Goal: Answer question/provide support: Share knowledge or assist other users

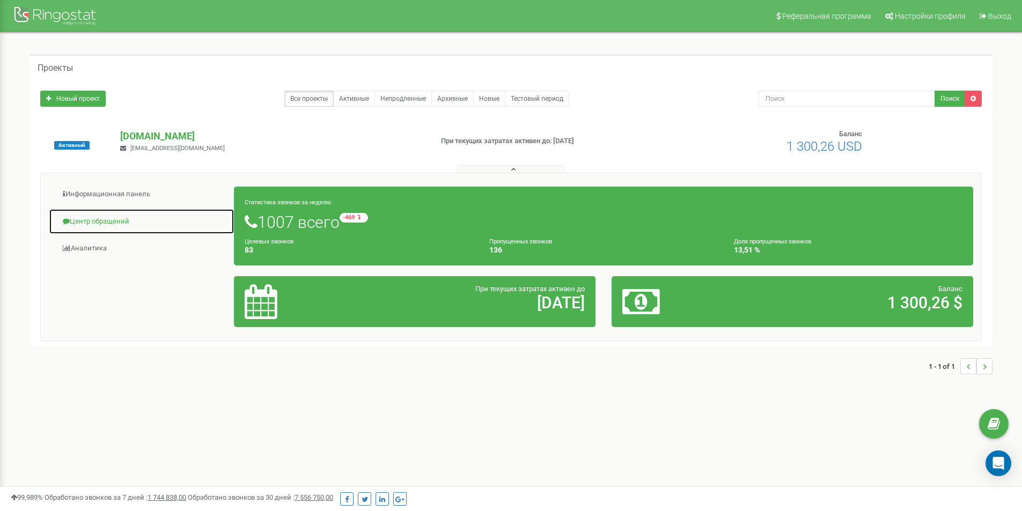
click at [107, 226] on link "Центр обращений" at bounding box center [142, 222] width 186 height 26
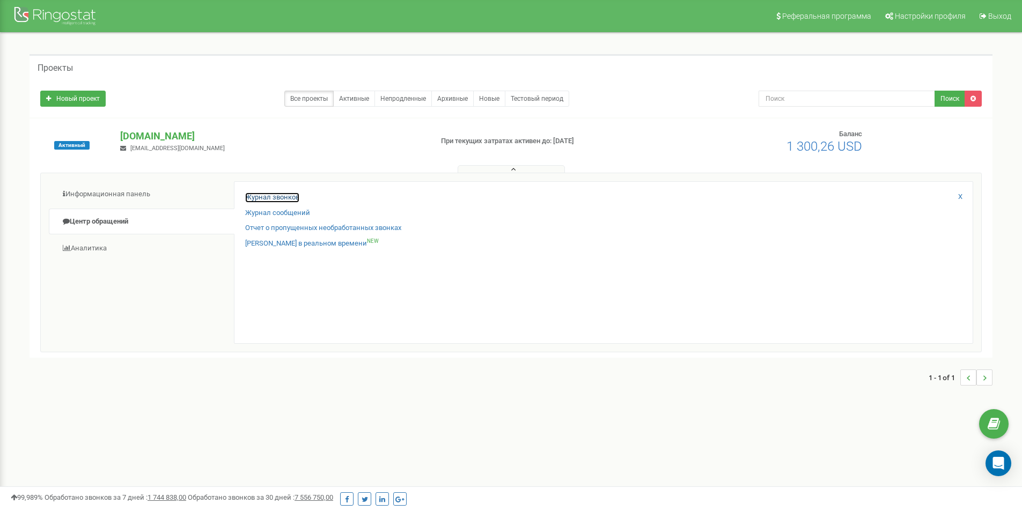
click at [267, 200] on link "Журнал звонков" at bounding box center [272, 198] width 54 height 10
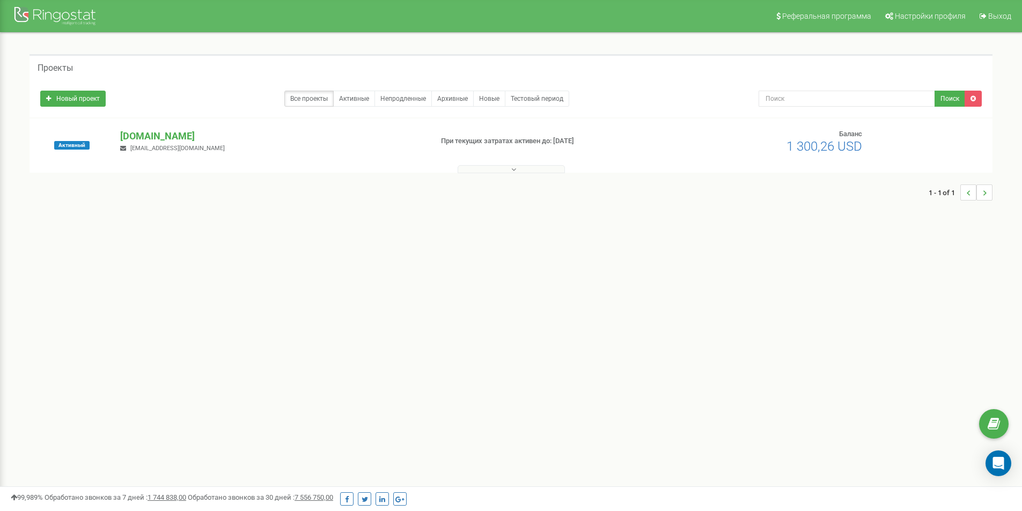
click at [515, 170] on icon at bounding box center [513, 170] width 5 height 8
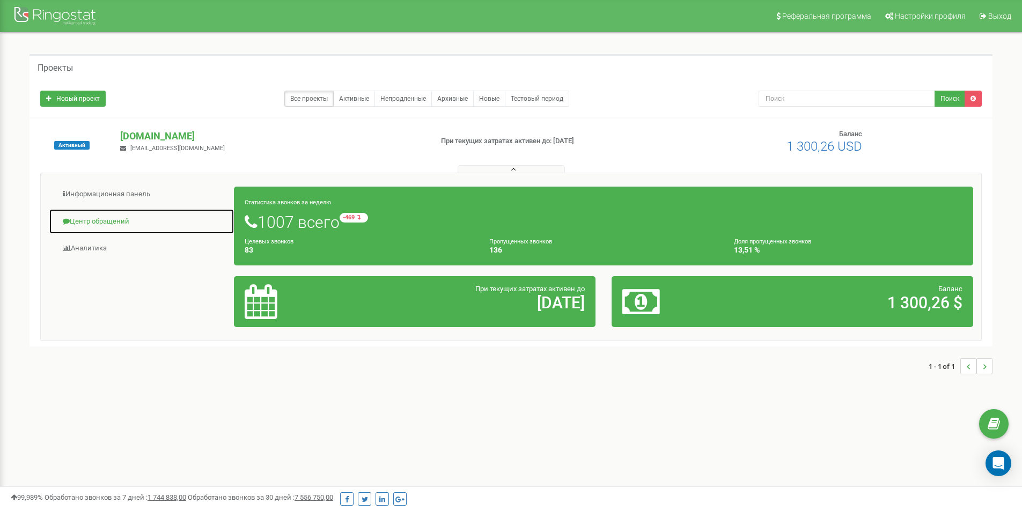
click at [116, 226] on link "Центр обращений" at bounding box center [142, 222] width 186 height 26
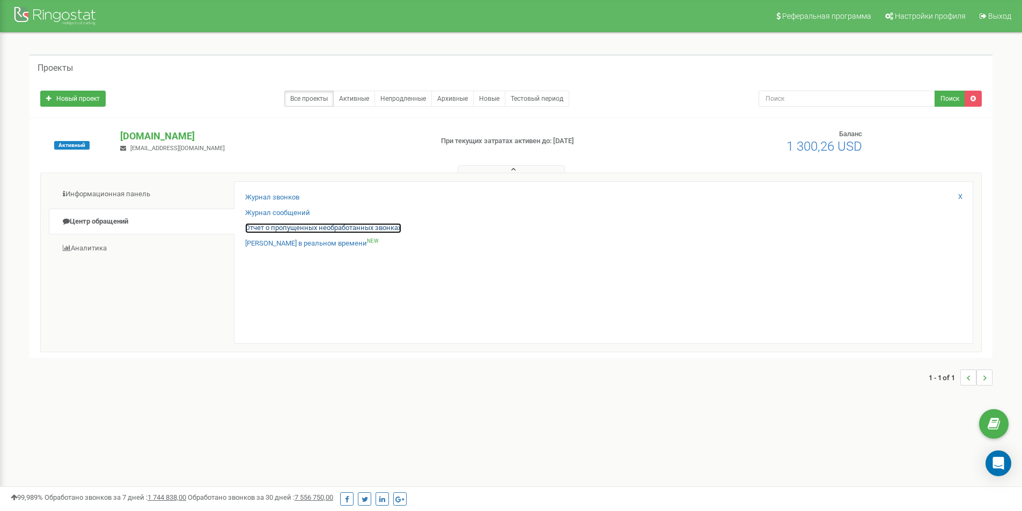
click at [285, 227] on link "Отчет о пропущенных необработанных звонках" at bounding box center [323, 228] width 156 height 10
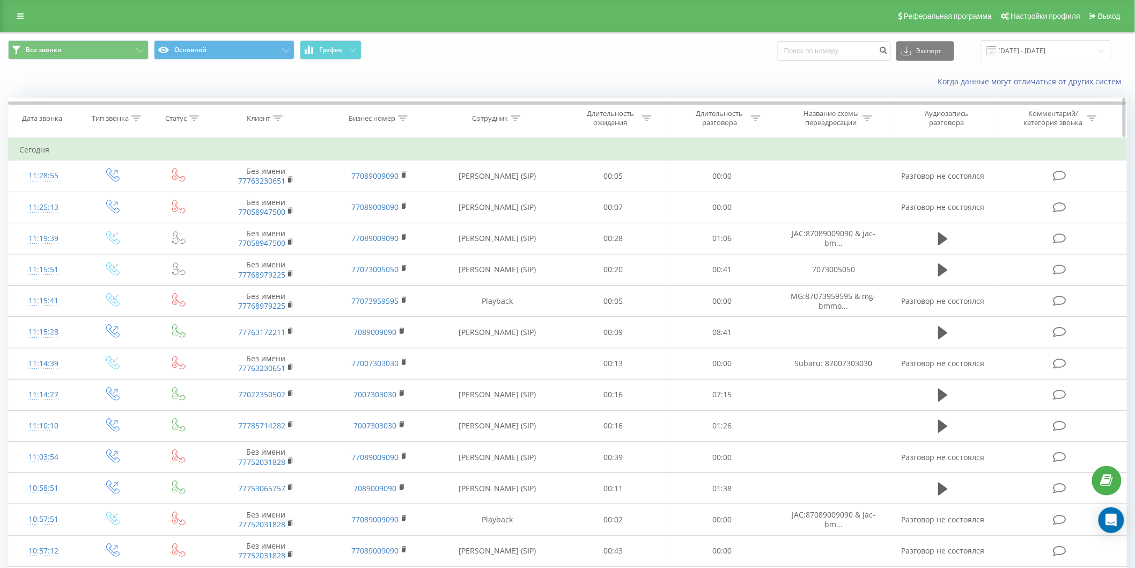
click at [404, 115] on icon at bounding box center [403, 117] width 10 height 5
click at [384, 189] on input "text" at bounding box center [380, 195] width 94 height 19
type input "7073005050"
click at [410, 213] on span "OK" at bounding box center [402, 216] width 30 height 17
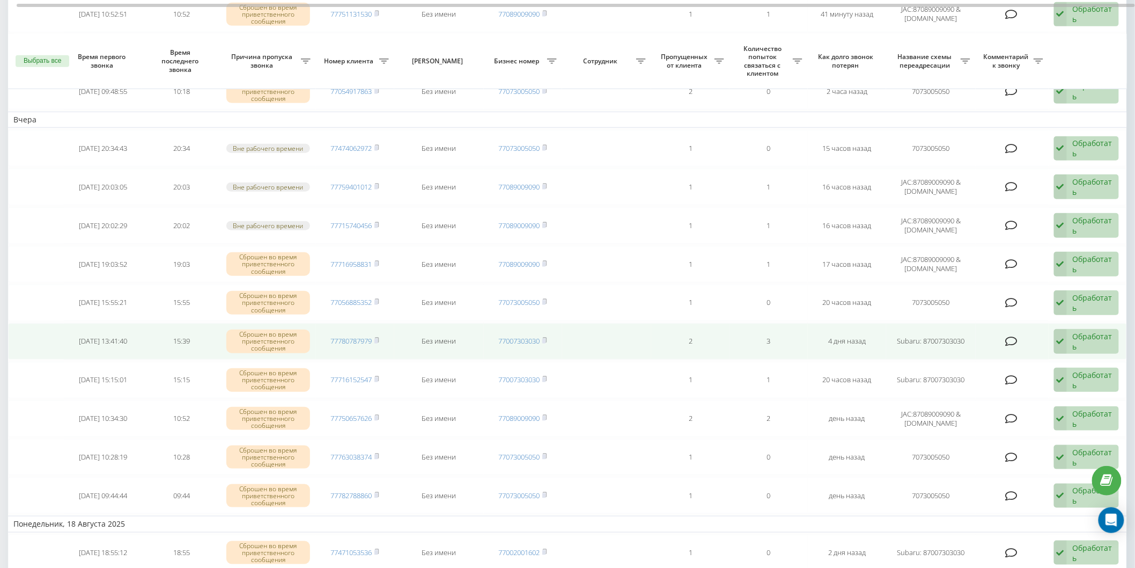
scroll to position [298, 0]
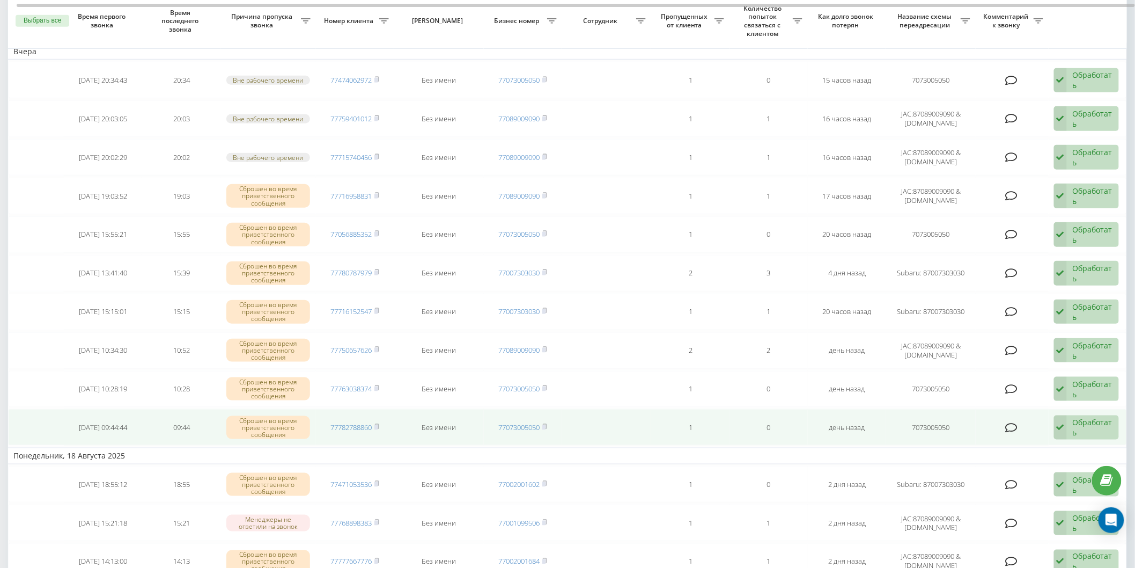
click at [1083, 417] on div "Обработать" at bounding box center [1093, 427] width 40 height 20
click at [984, 483] on span "Клиент перезвонил сам с другого номера" at bounding box center [1016, 488] width 188 height 10
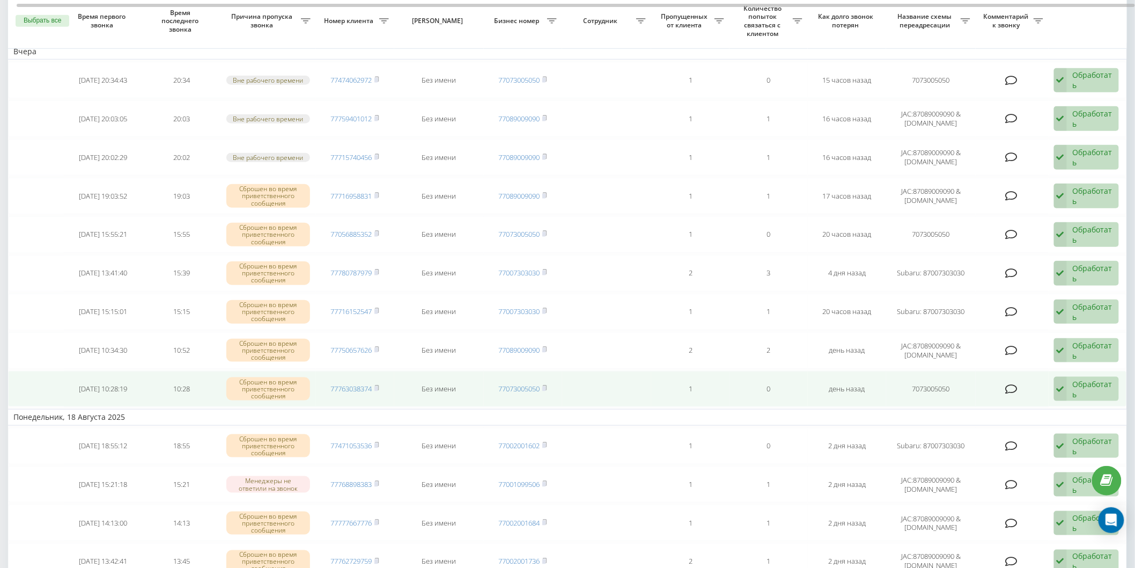
click at [1085, 384] on div "Обработать" at bounding box center [1093, 389] width 40 height 20
click at [1013, 447] on span "[PERSON_NAME] перезвонил сам с другого номера" at bounding box center [1016, 449] width 188 height 10
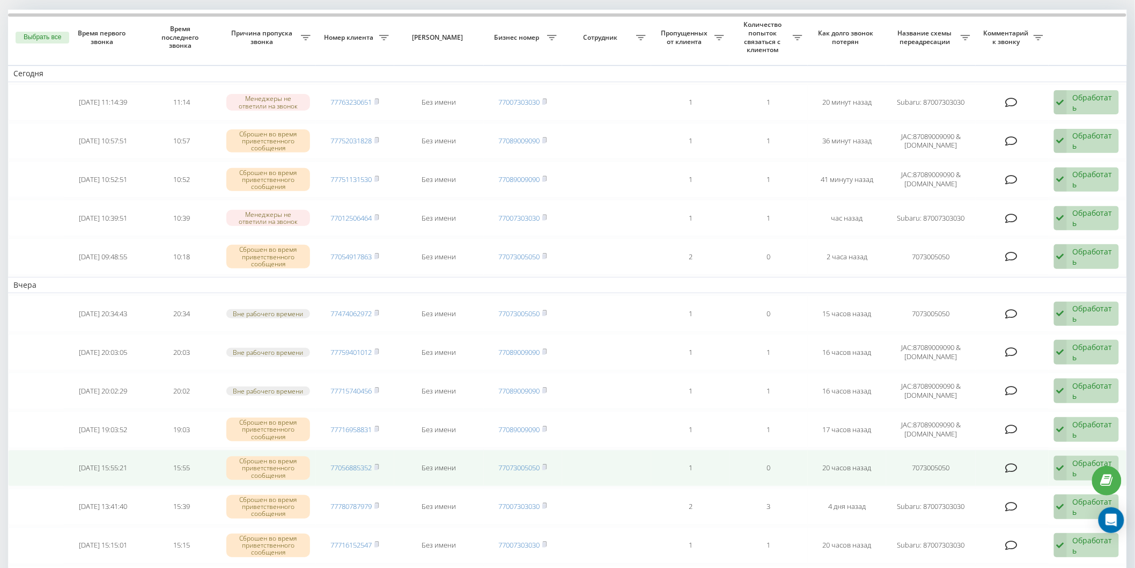
scroll to position [238, 0]
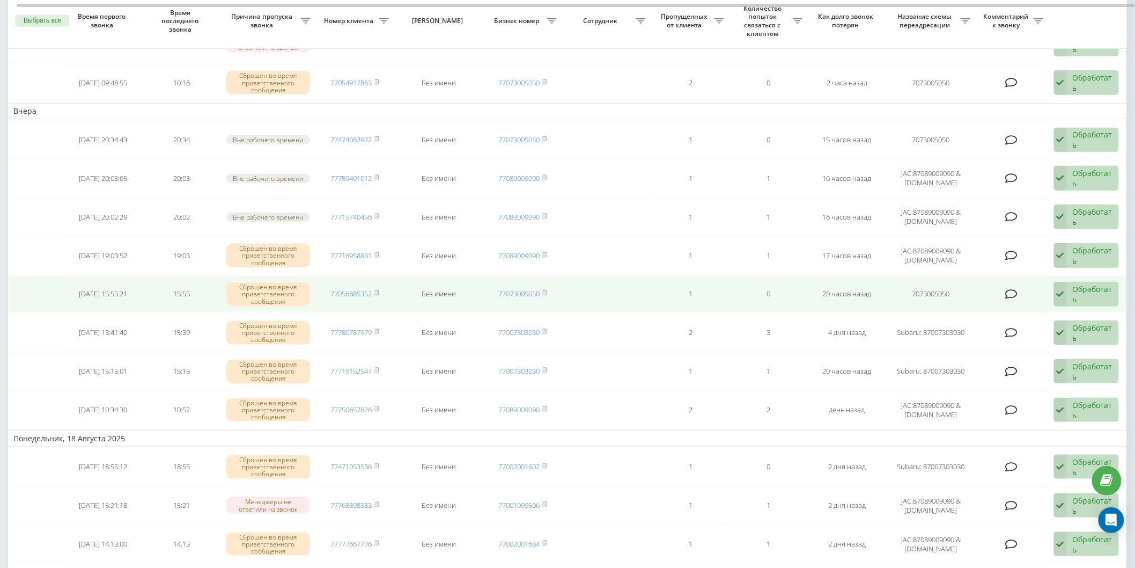
click at [1058, 294] on icon at bounding box center [1060, 294] width 13 height 25
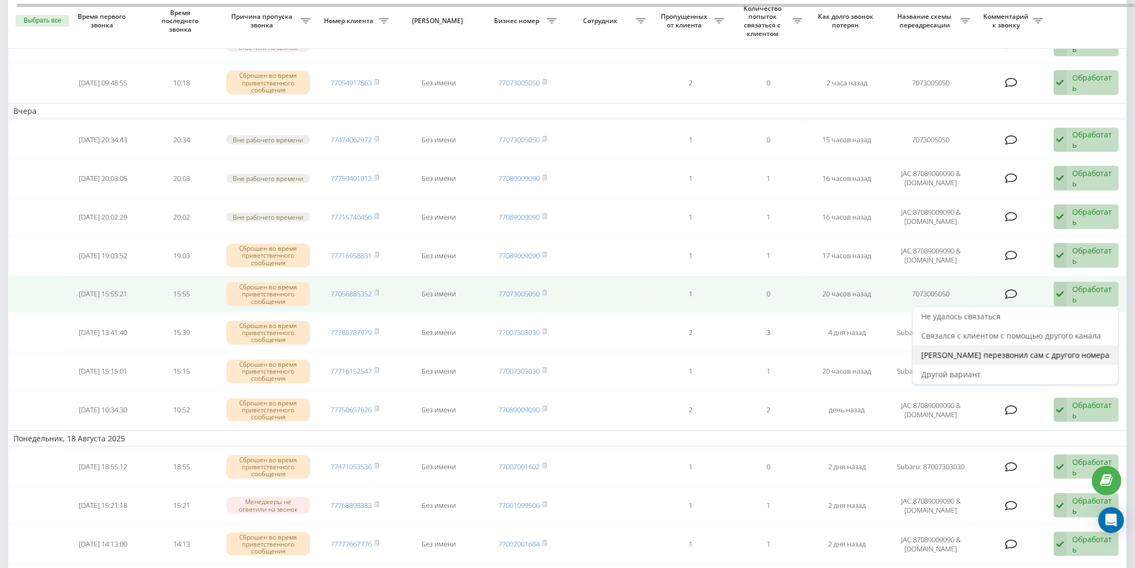
click at [1015, 356] on div "[PERSON_NAME] перезвонил сам с другого номера" at bounding box center [1016, 355] width 206 height 19
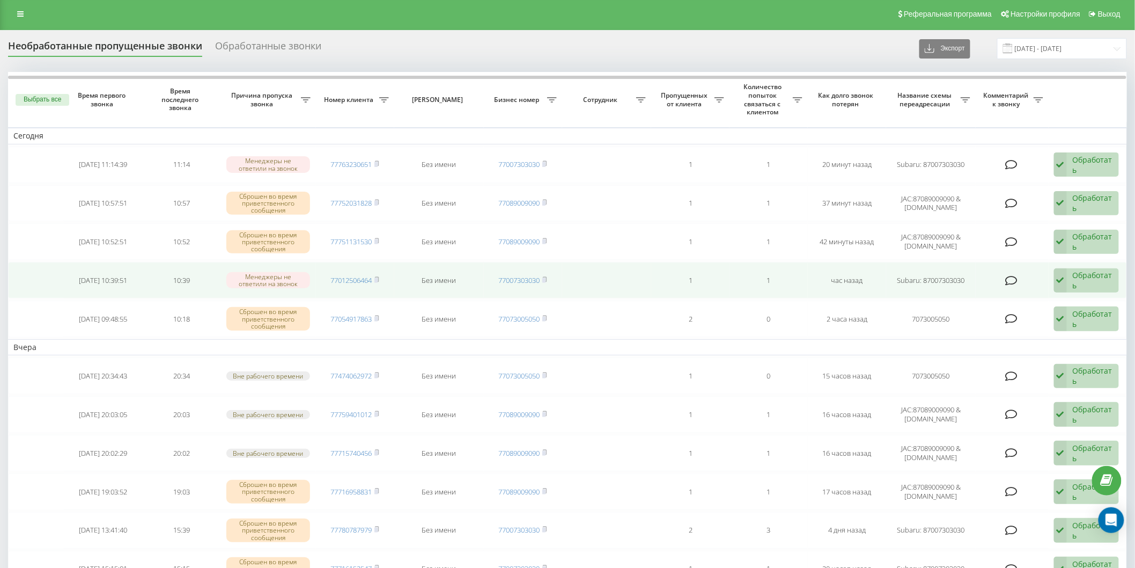
scroll to position [0, 0]
